Goal: Transaction & Acquisition: Obtain resource

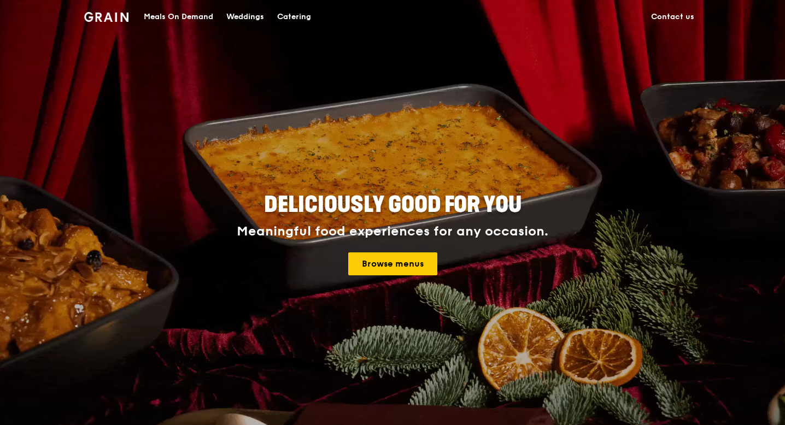
click at [309, 17] on div "Catering" at bounding box center [294, 17] width 34 height 33
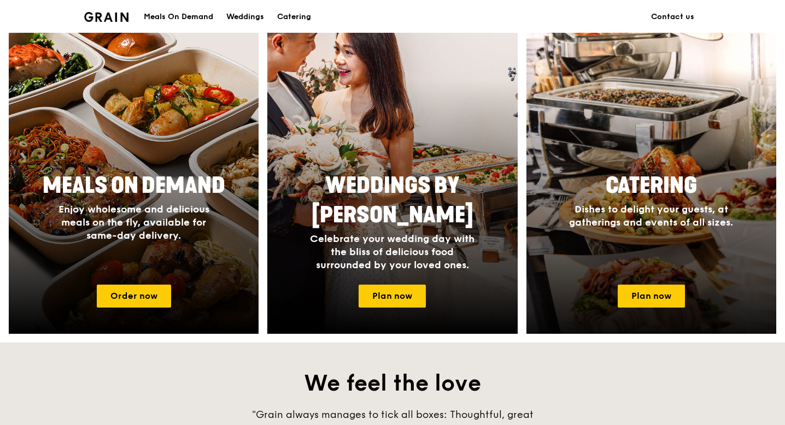
scroll to position [441, 0]
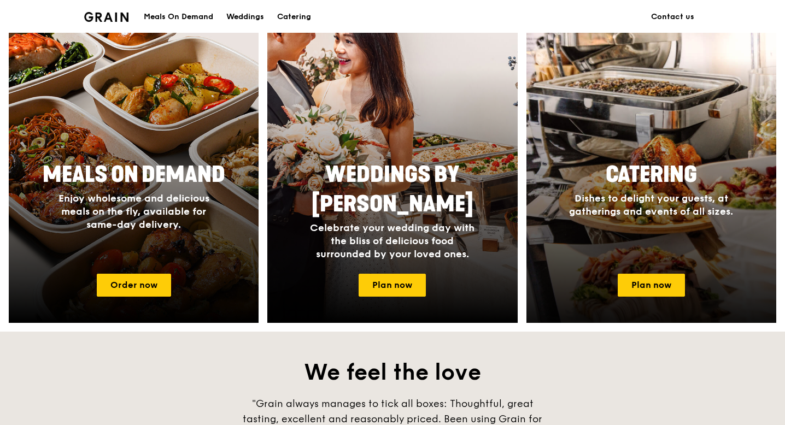
click at [658, 255] on div "Catering Dishes to delight your guests, at gatherings and events of all sizes." at bounding box center [652, 210] width 250 height 109
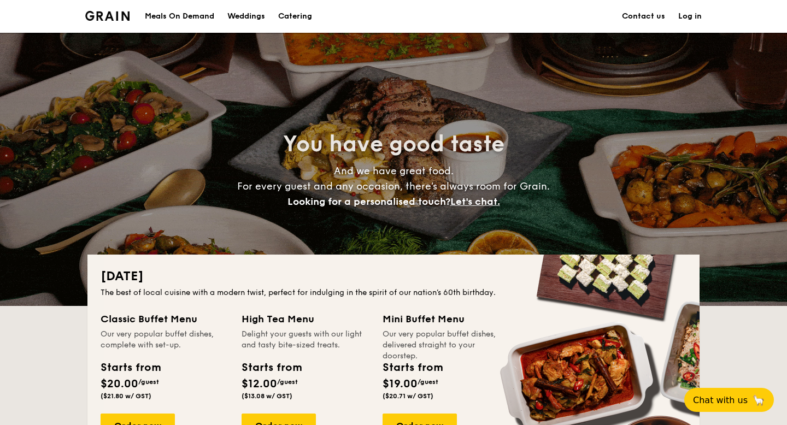
scroll to position [22, 0]
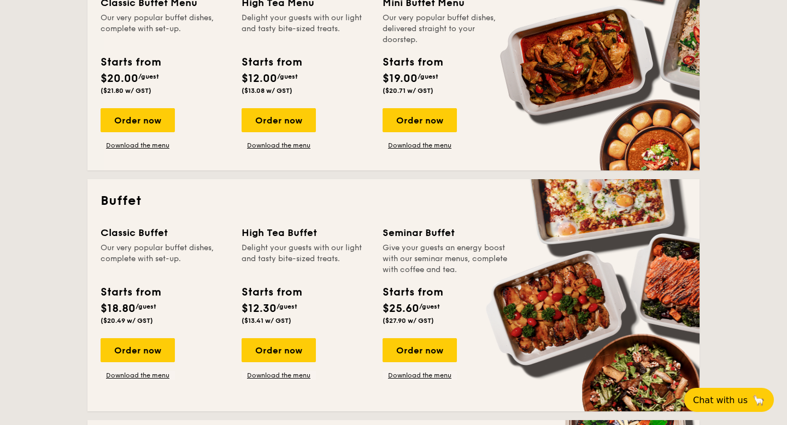
scroll to position [328, 0]
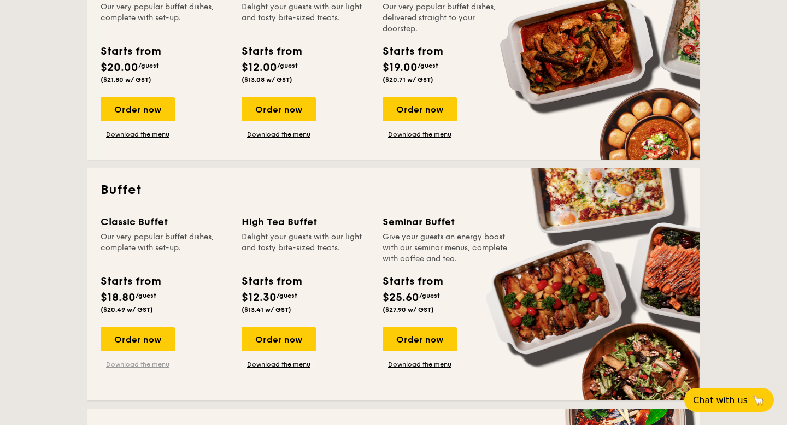
click at [155, 369] on link "Download the menu" at bounding box center [138, 364] width 74 height 9
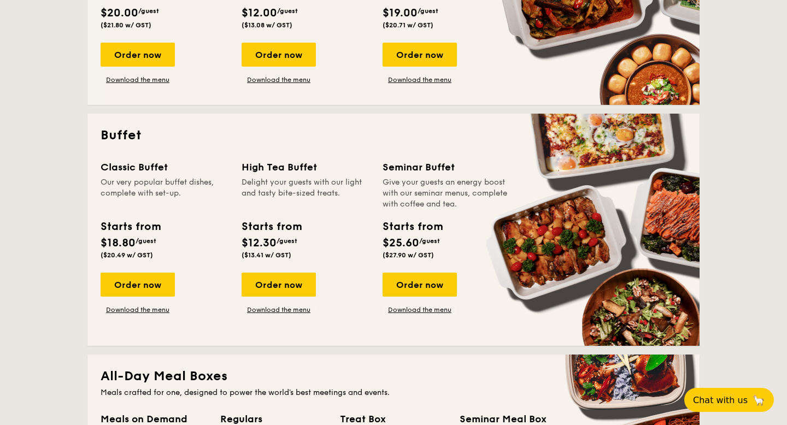
scroll to position [384, 0]
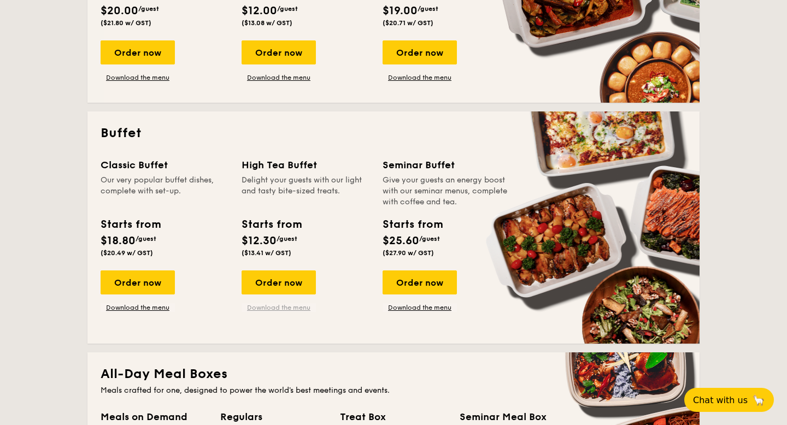
click at [296, 308] on link "Download the menu" at bounding box center [279, 307] width 74 height 9
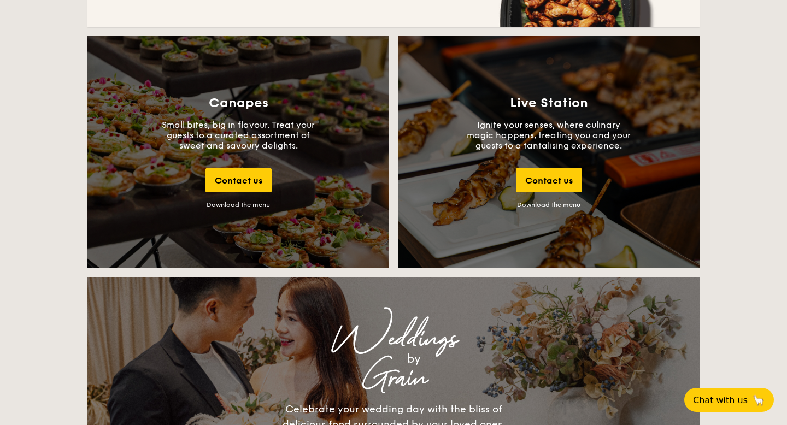
scroll to position [1188, 0]
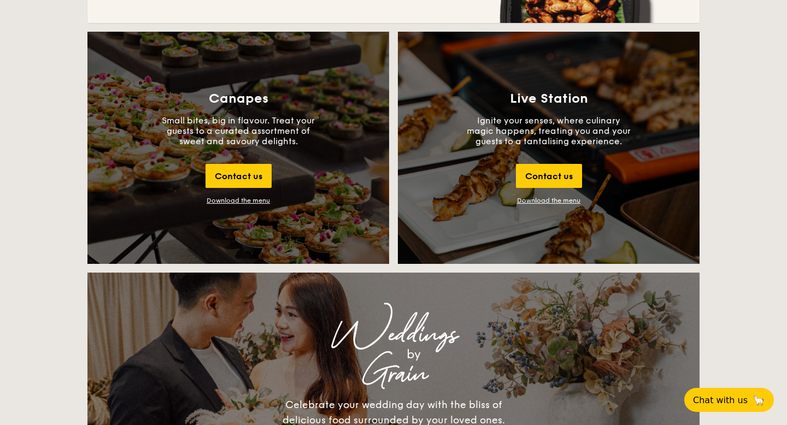
click at [535, 204] on link "Download the menu" at bounding box center [548, 201] width 63 height 8
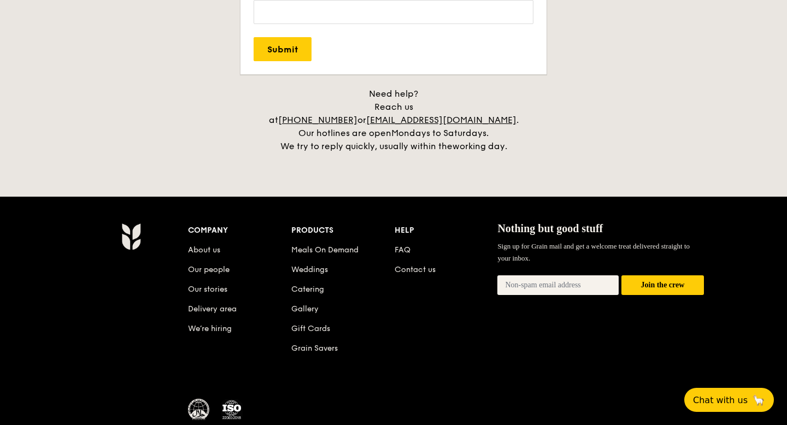
scroll to position [2481, 0]
